Goal: Transaction & Acquisition: Purchase product/service

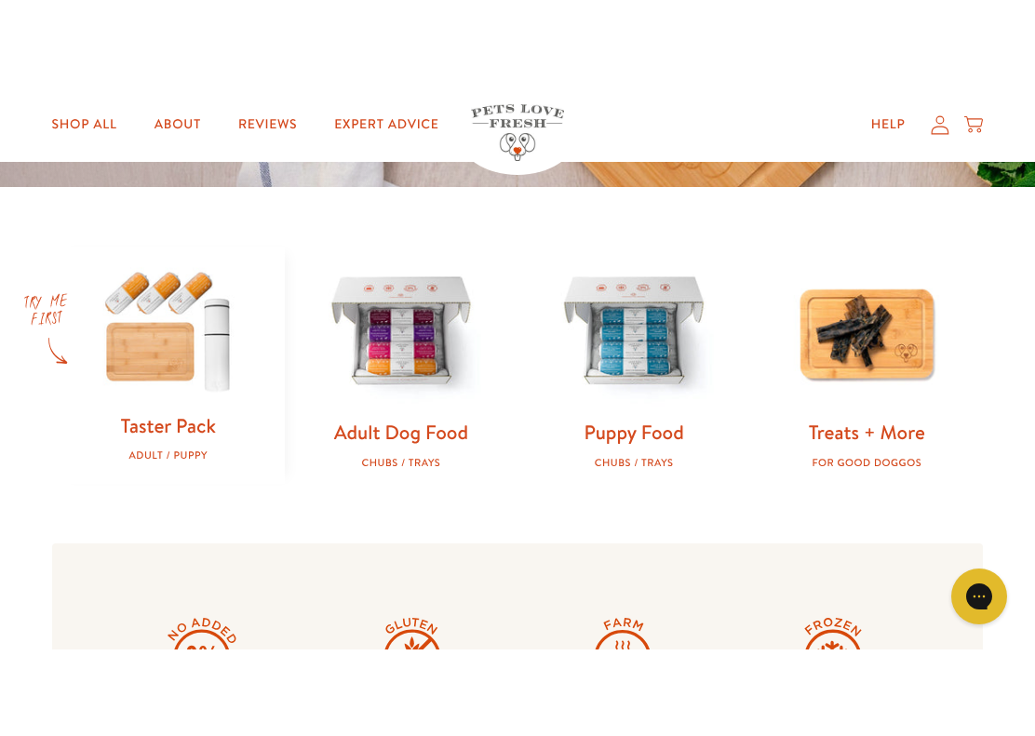
scroll to position [519, 0]
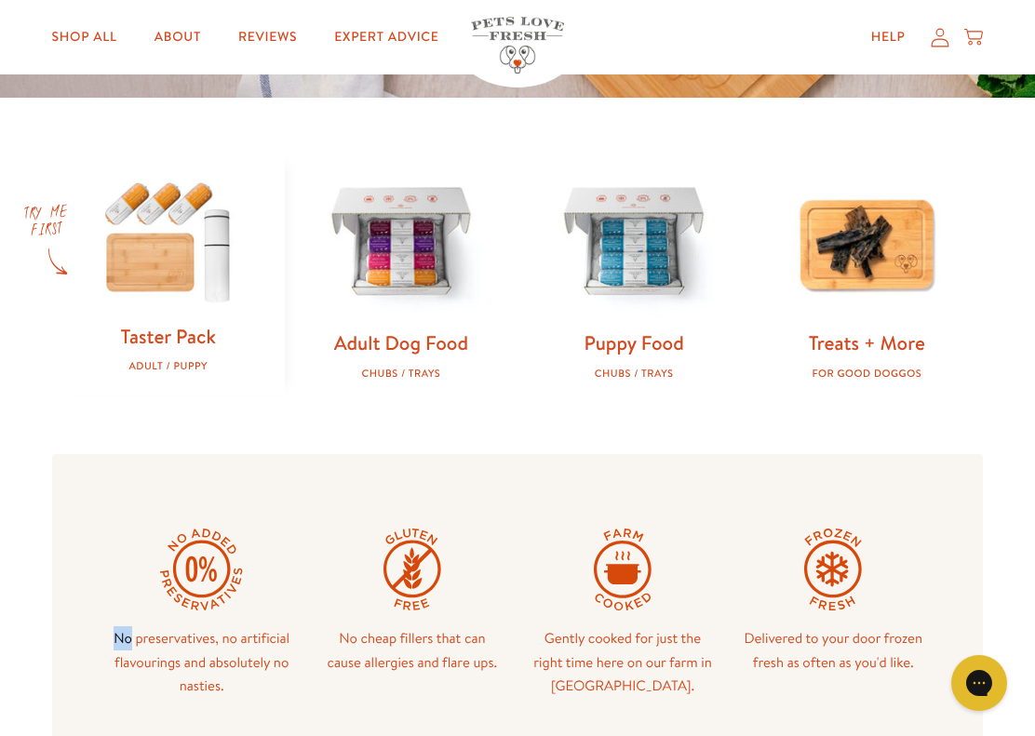
click at [416, 289] on img at bounding box center [401, 243] width 173 height 173
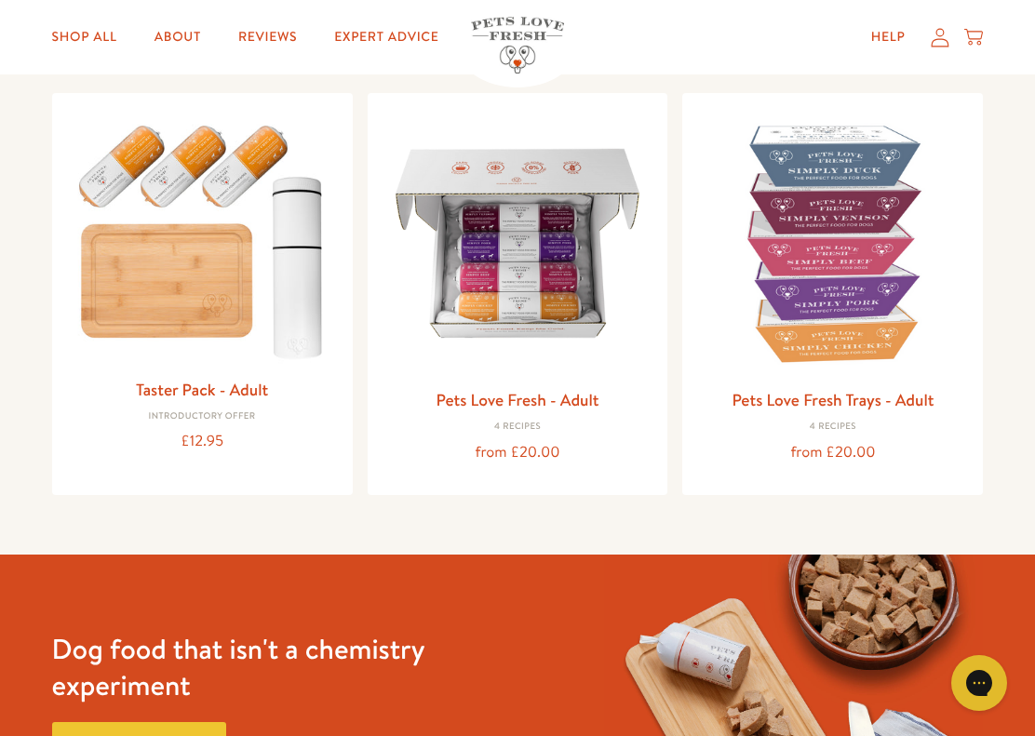
click at [553, 317] on img at bounding box center [517, 243] width 271 height 271
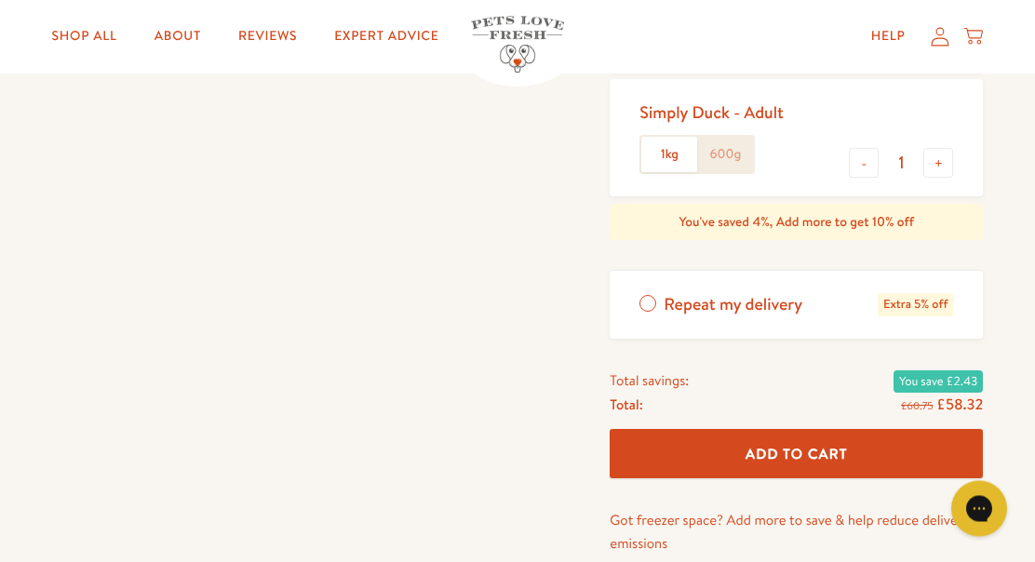
scroll to position [629, 0]
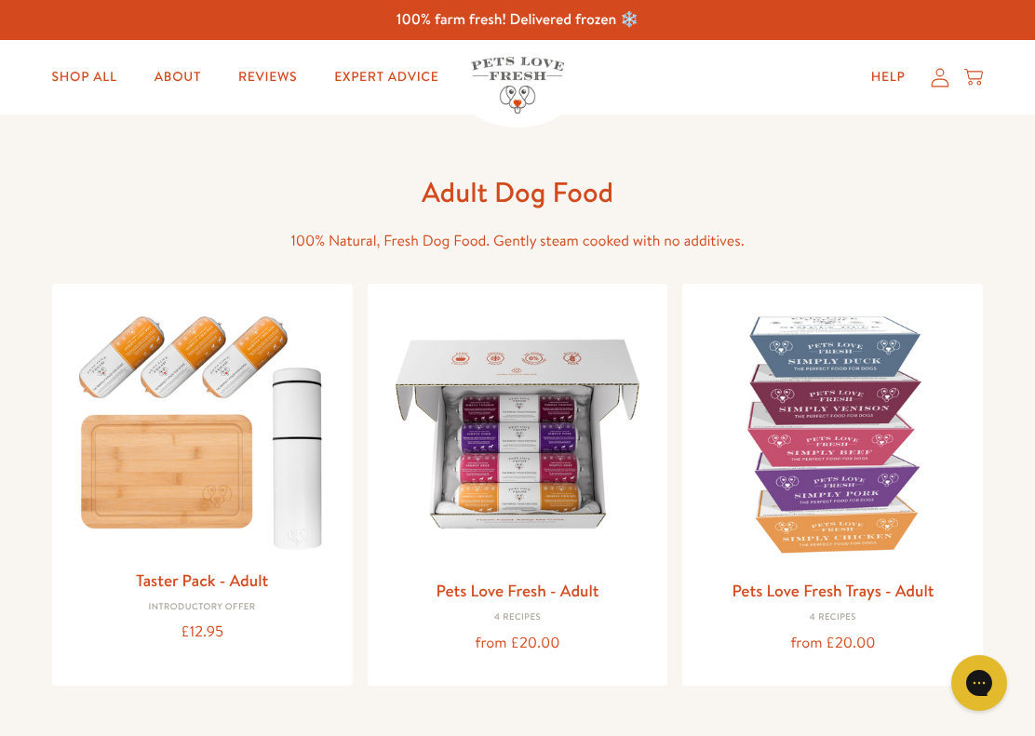
click at [550, 438] on img at bounding box center [517, 434] width 271 height 271
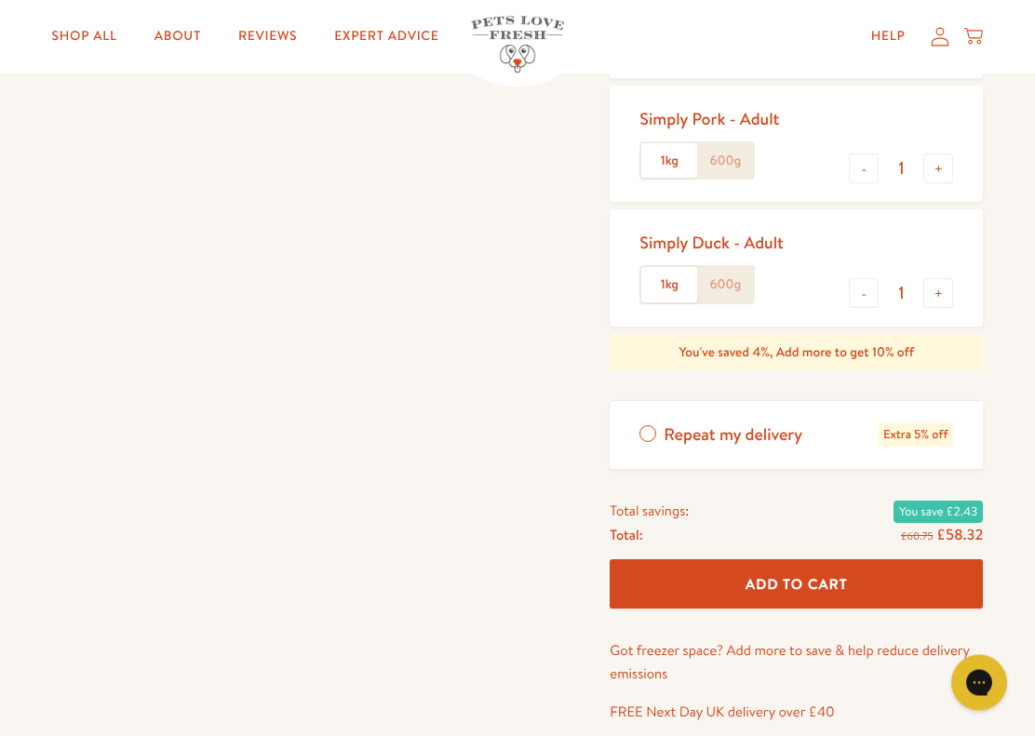
click at [28, 534] on div "Pets Love Fresh - Adult Gently cooked, complete dog food, delivered frozen fres…" at bounding box center [517, 189] width 1035 height 1277
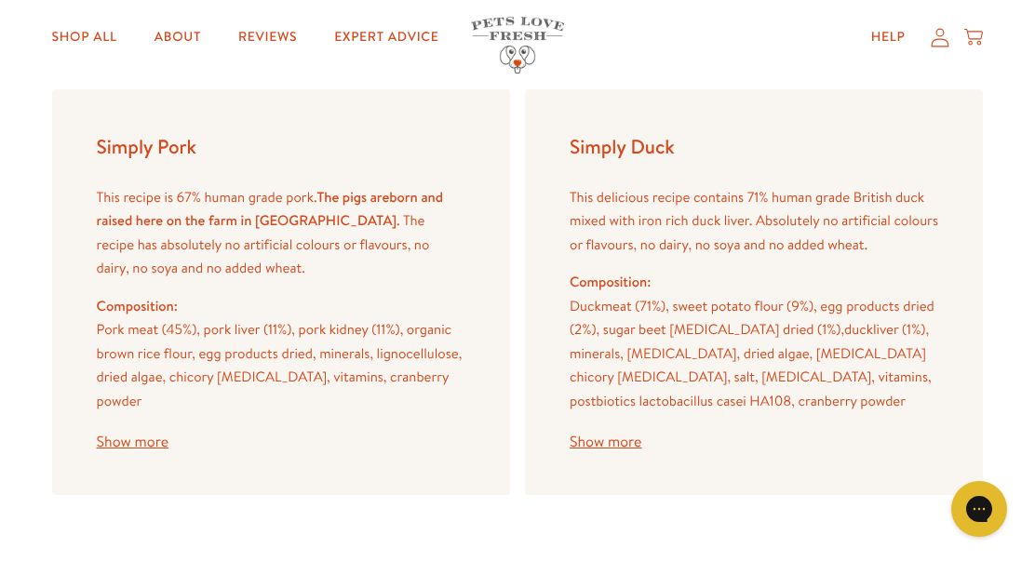
scroll to position [2709, 0]
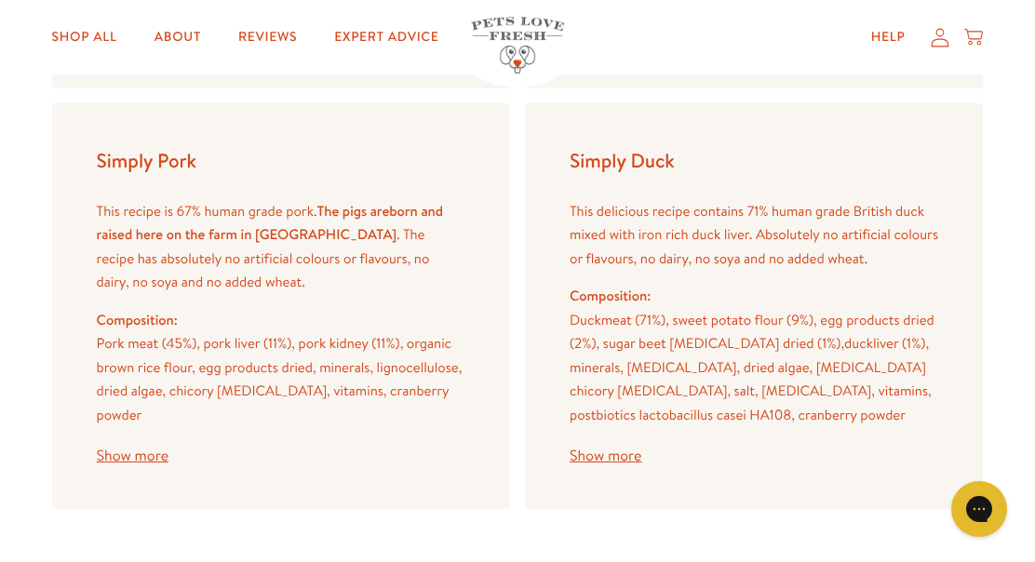
click at [91, 50] on link "Shop All" at bounding box center [84, 37] width 95 height 37
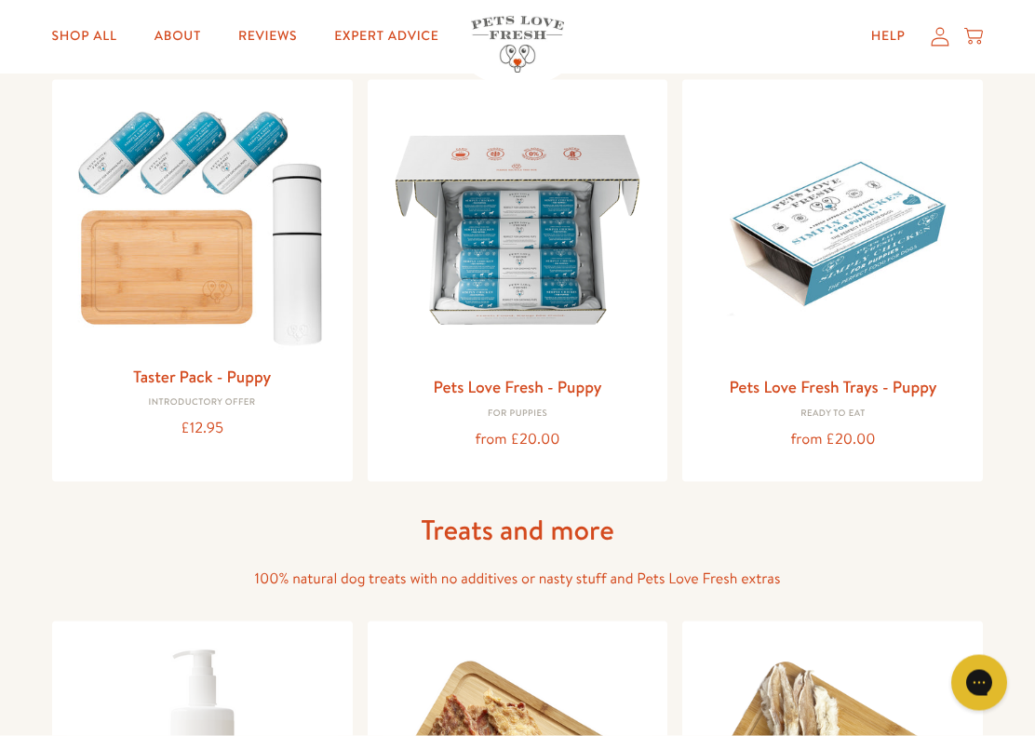
scroll to position [746, 0]
click at [31, 498] on div "Adult Dog Food 100% Natural, Fresh Dog Food. Gently steam cooked with no additi…" at bounding box center [517, 648] width 1035 height 2558
click at [868, 241] on img at bounding box center [832, 229] width 271 height 271
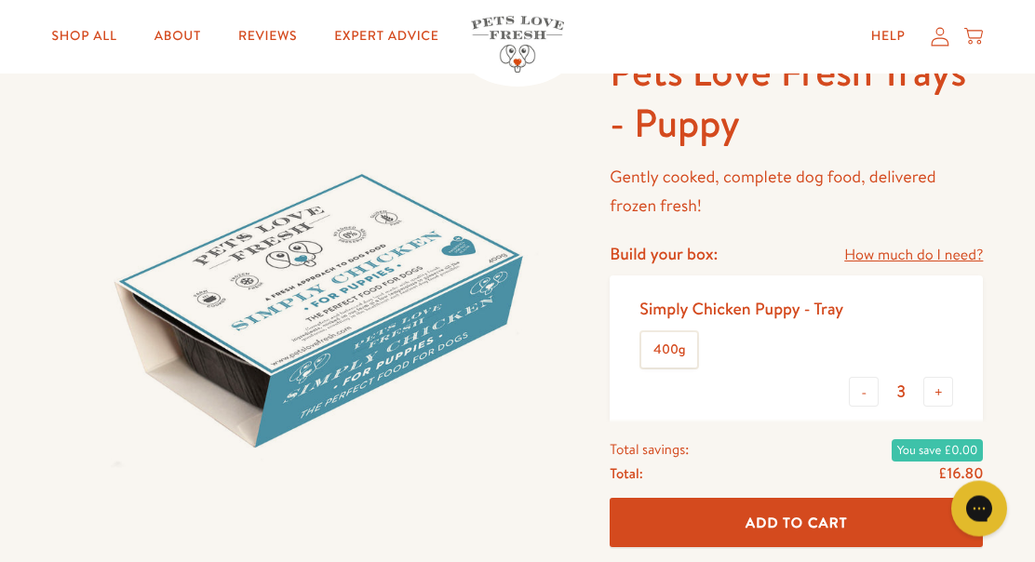
scroll to position [125, 0]
